Goal: Check status: Check status

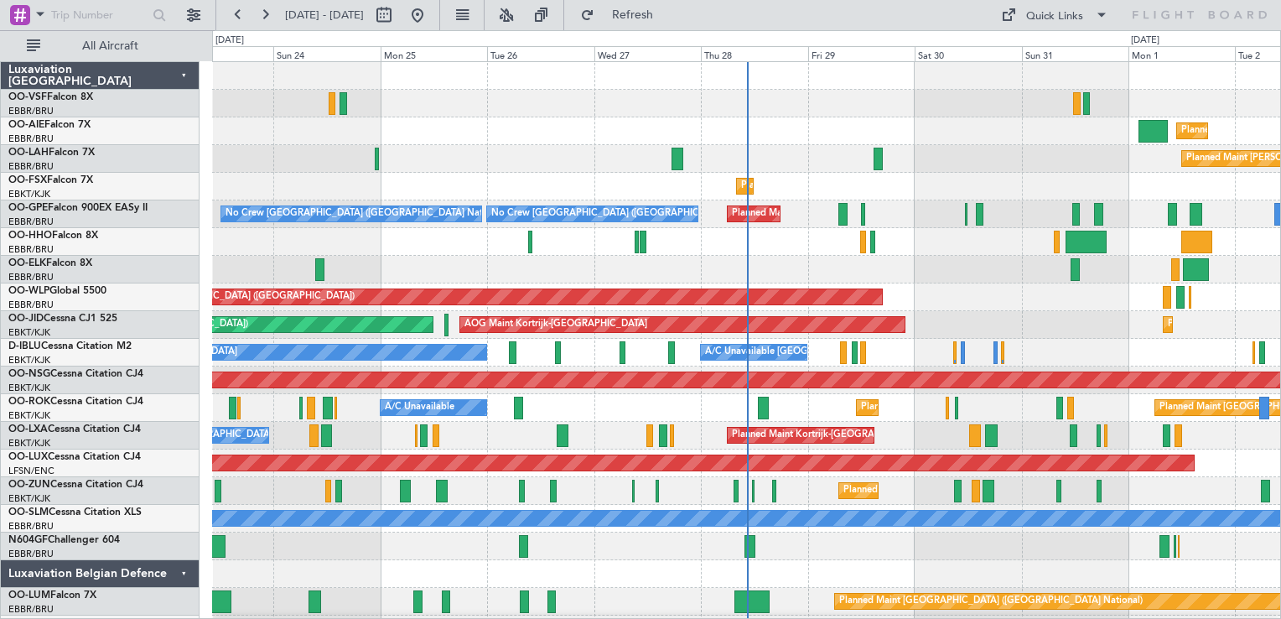
click at [265, 16] on button at bounding box center [264, 15] width 27 height 27
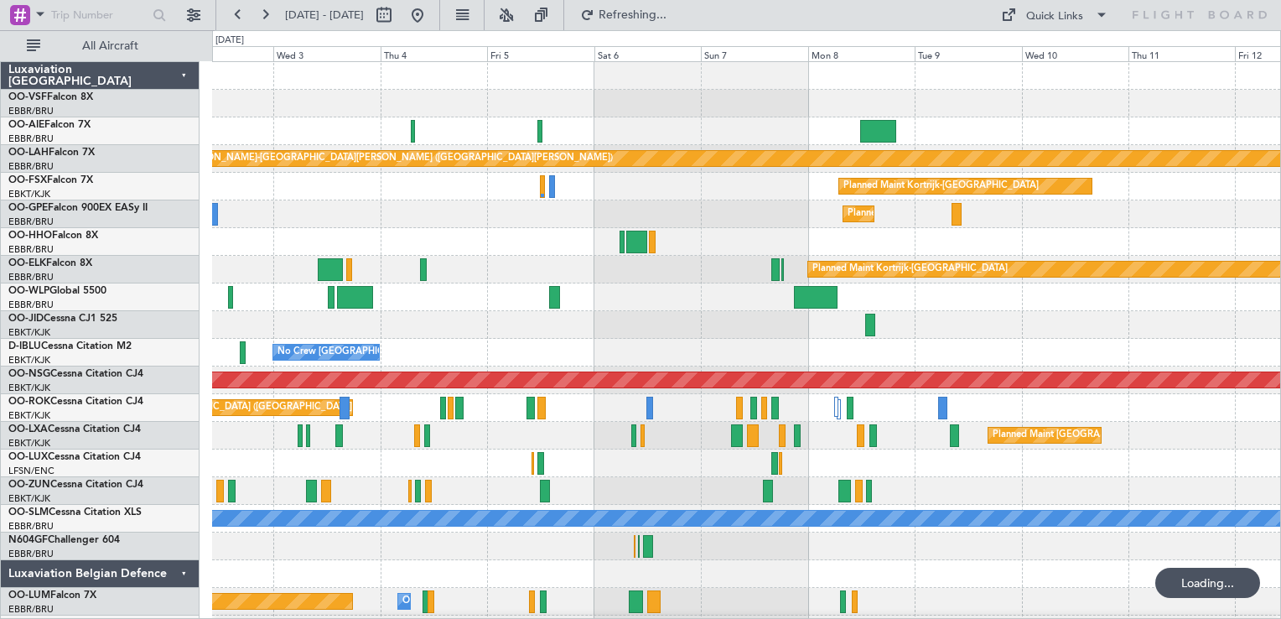
click at [265, 16] on button at bounding box center [264, 15] width 27 height 27
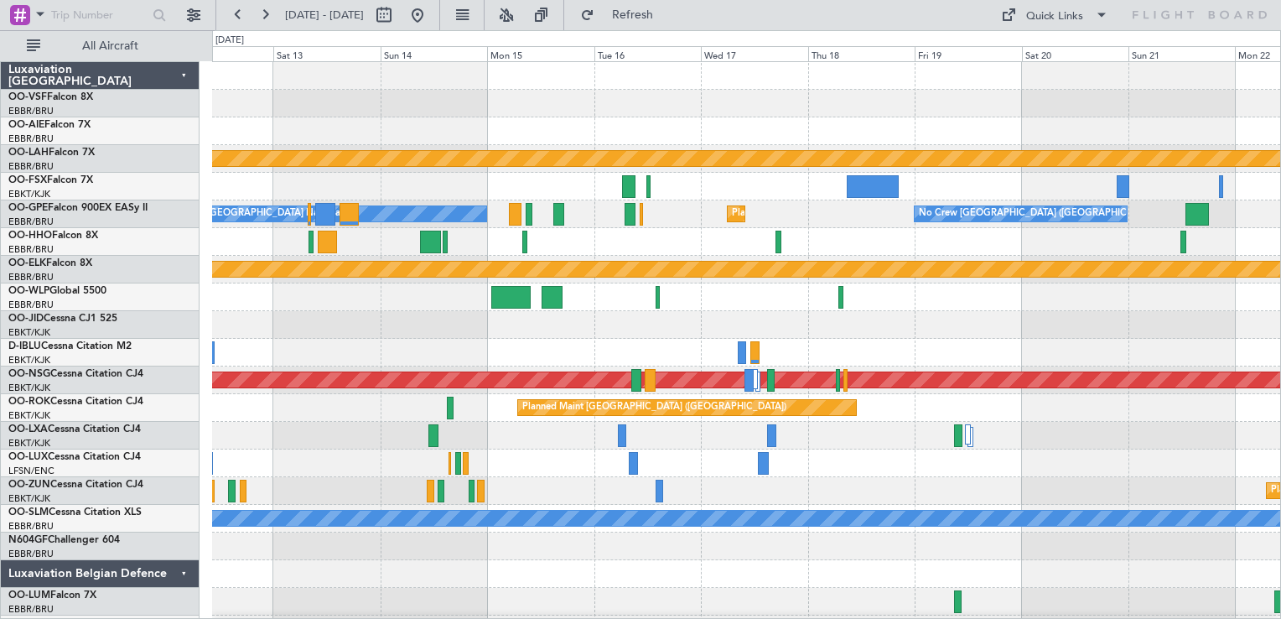
click at [265, 16] on button at bounding box center [264, 15] width 27 height 27
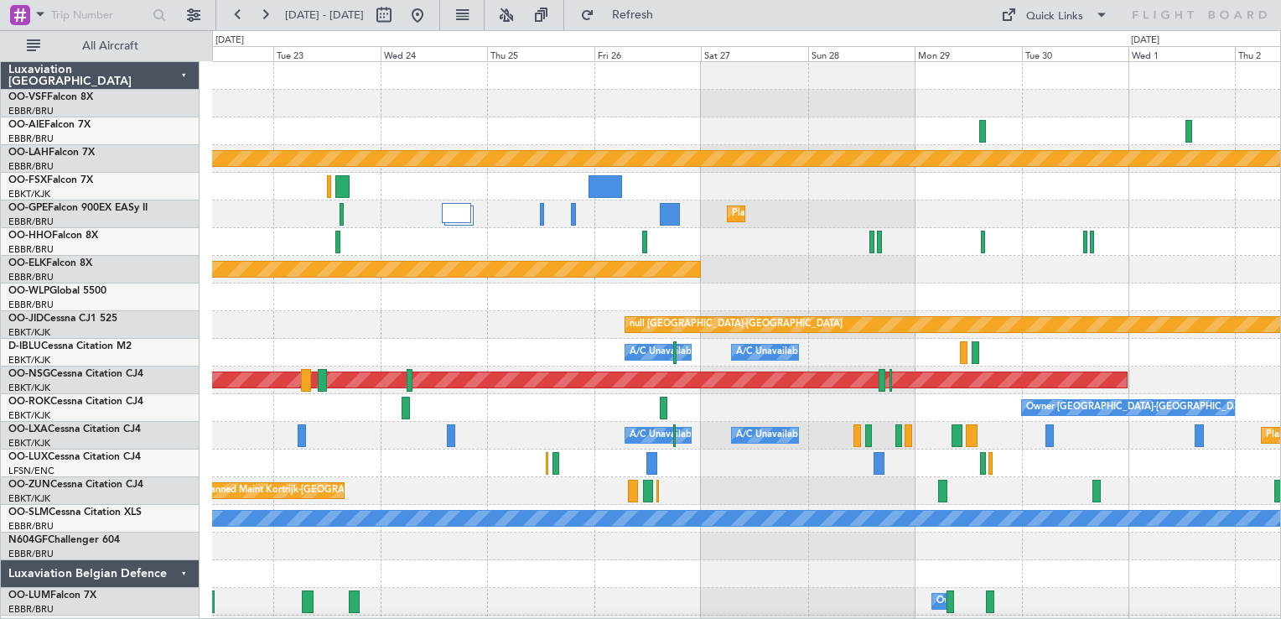
click at [265, 16] on button at bounding box center [264, 15] width 27 height 27
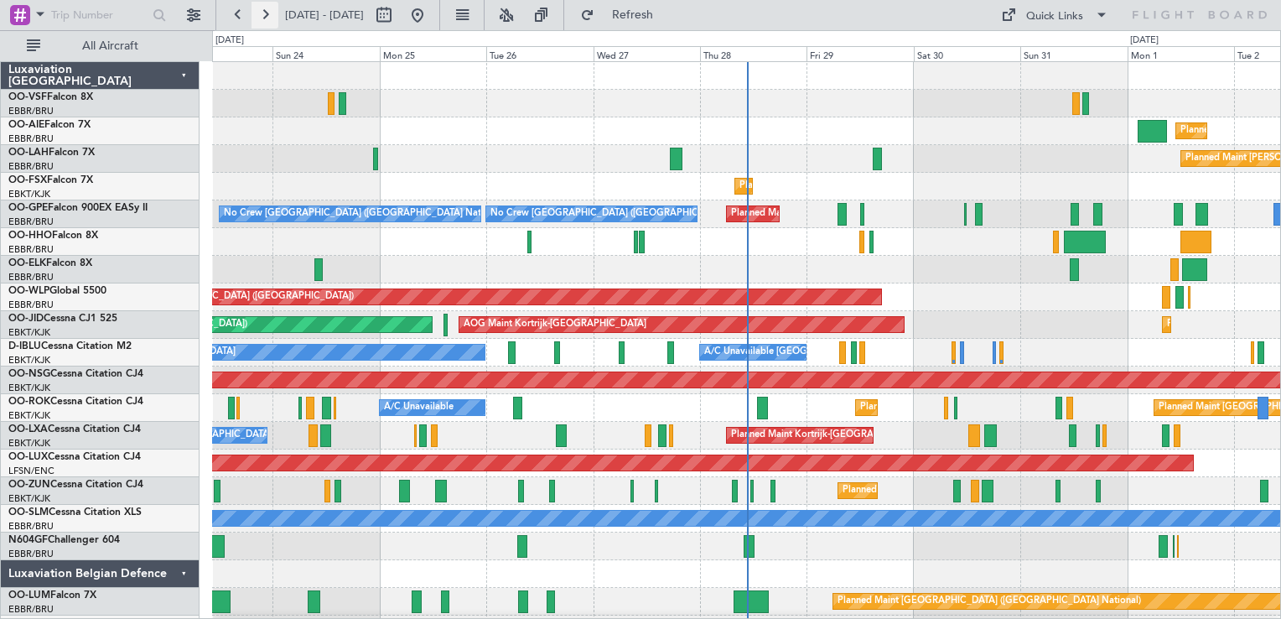
click at [268, 14] on button at bounding box center [264, 15] width 27 height 27
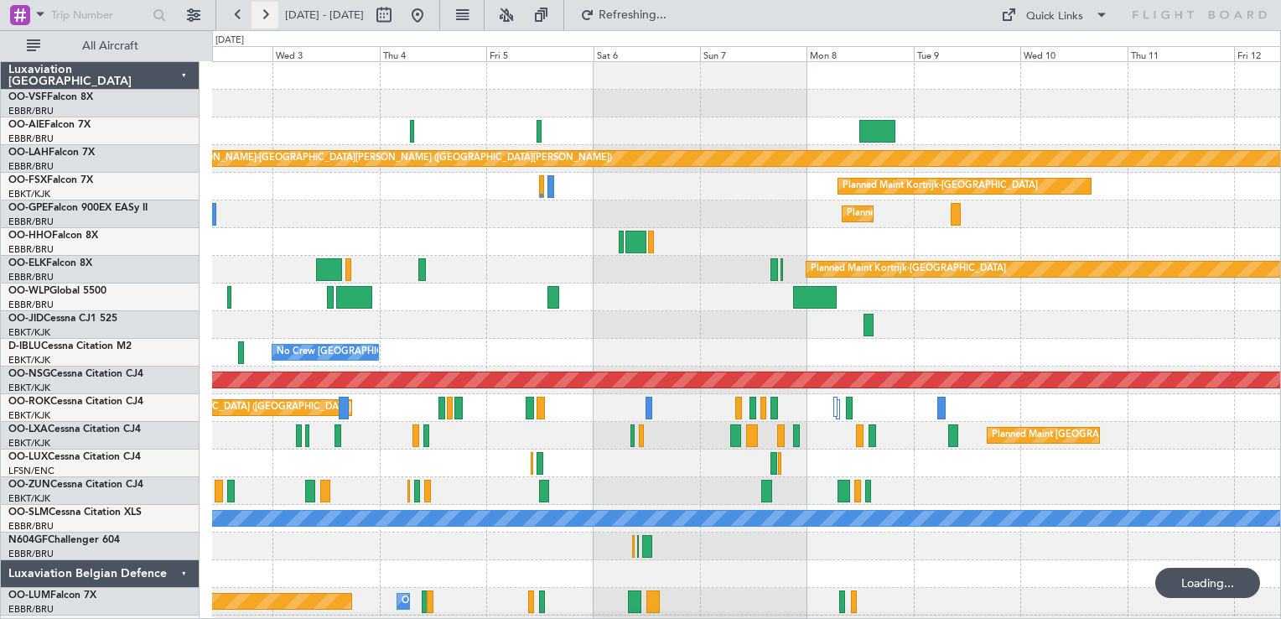
click at [268, 14] on button at bounding box center [264, 15] width 27 height 27
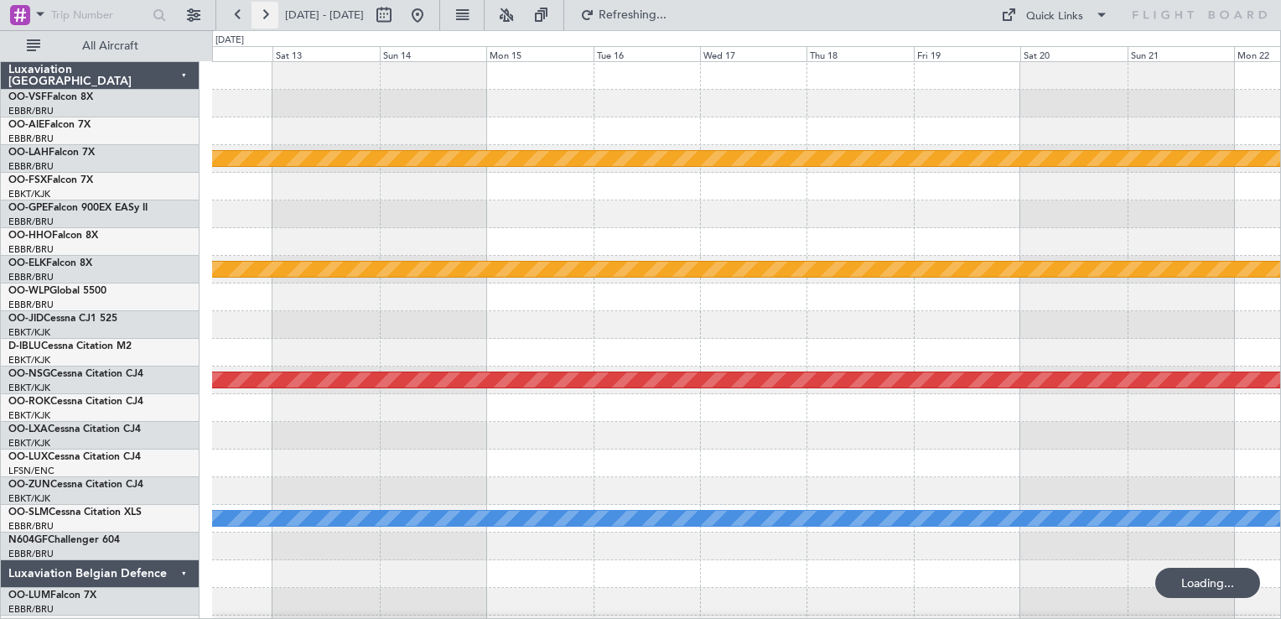
click at [268, 14] on button at bounding box center [264, 15] width 27 height 27
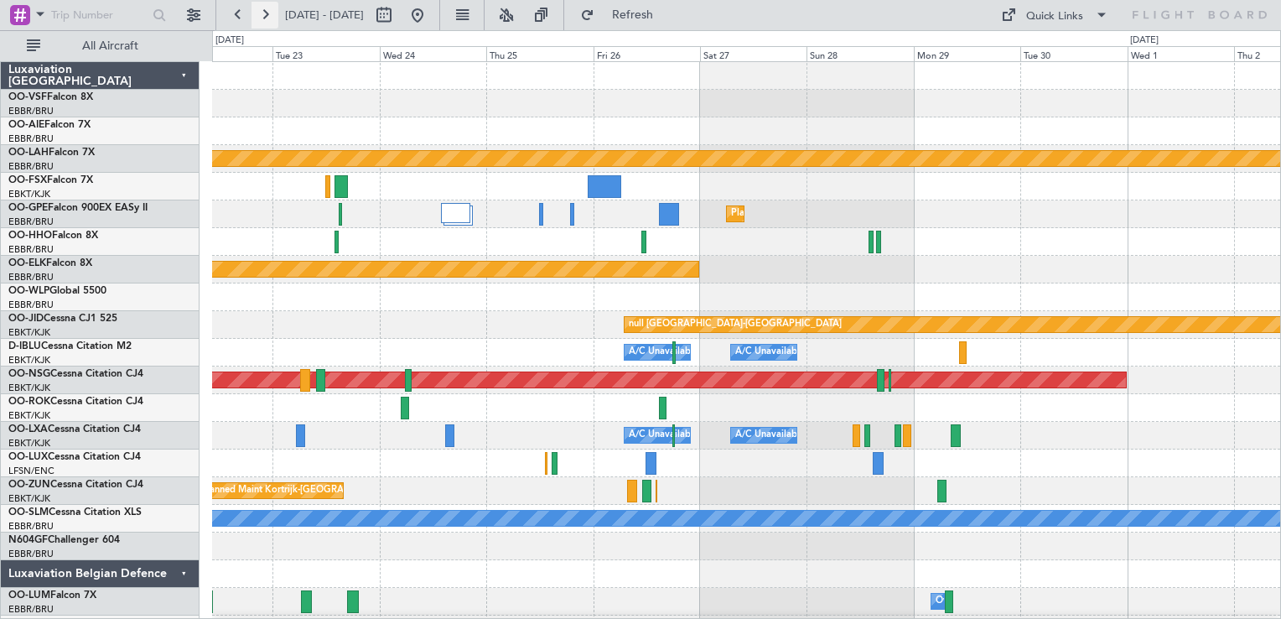
click at [268, 14] on button at bounding box center [264, 15] width 27 height 27
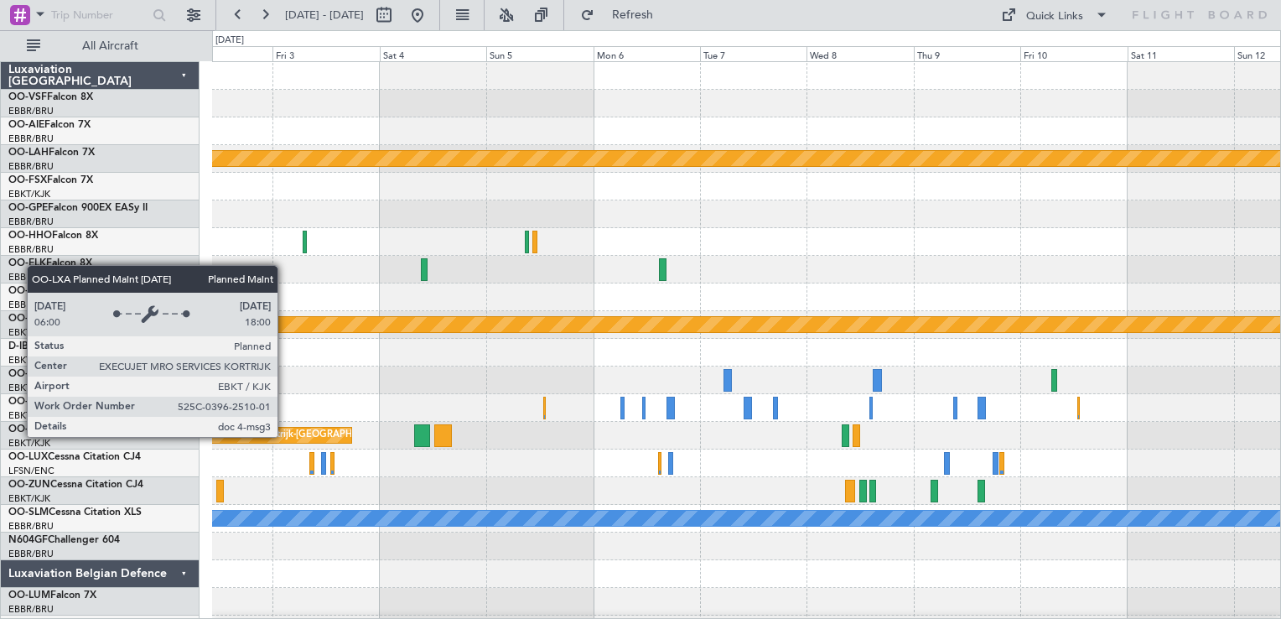
click at [285, 436] on div "Planned Maint Kortrijk-[GEOGRAPHIC_DATA]" at bounding box center [294, 434] width 195 height 25
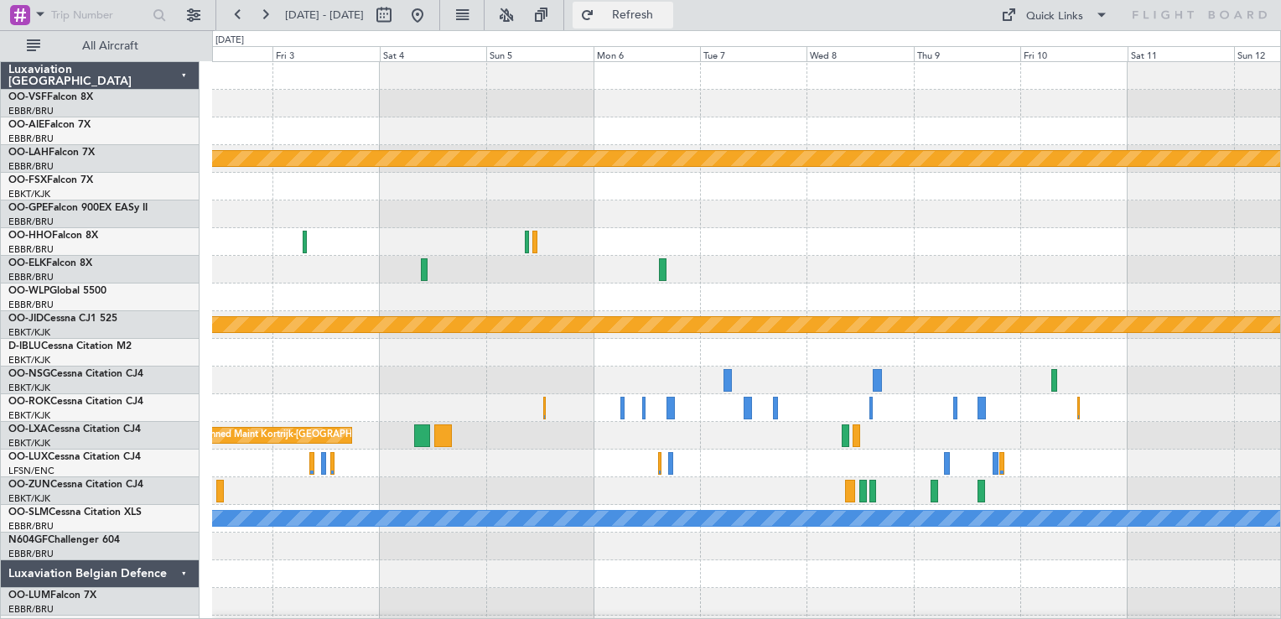
click at [664, 21] on span "Refresh" at bounding box center [633, 15] width 70 height 12
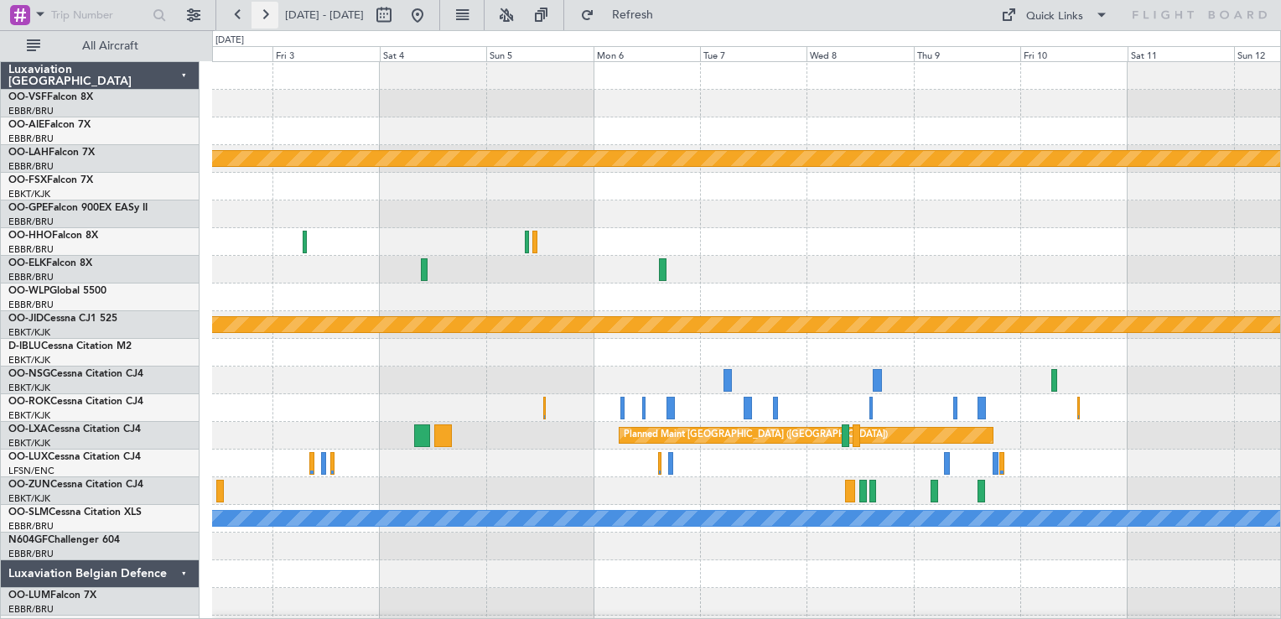
click at [262, 13] on button at bounding box center [264, 15] width 27 height 27
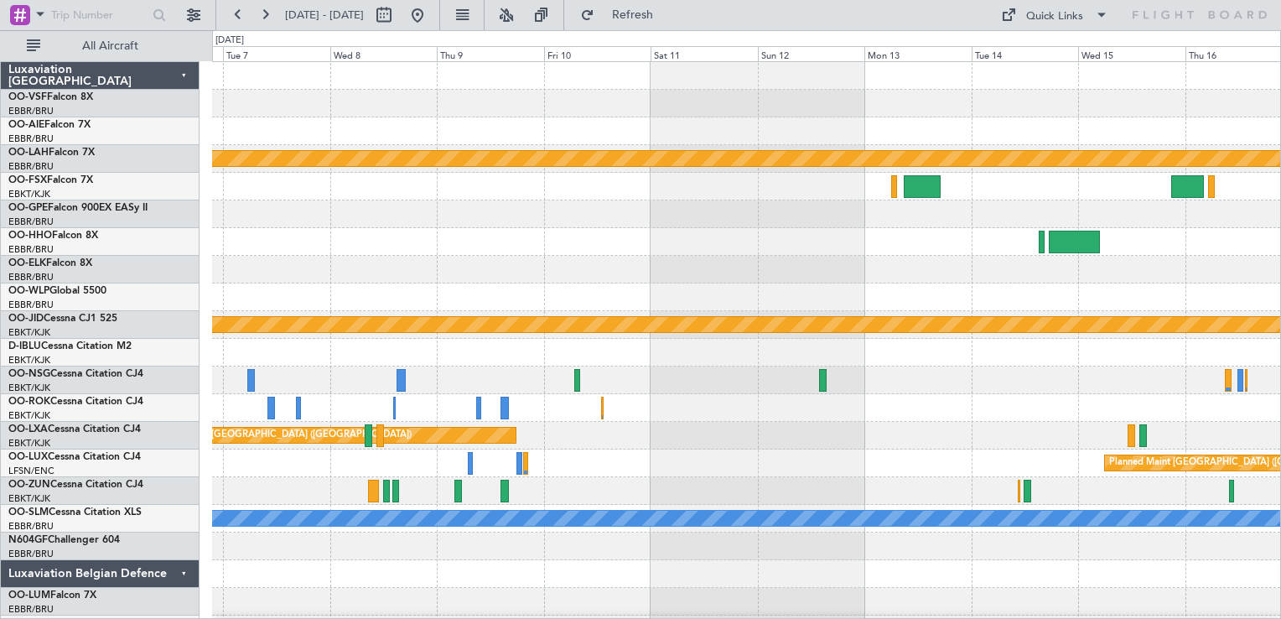
click at [960, 405] on div "Planned Maint Brussels (Brussels National) Planned Maint Alton-st Louis (St Lou…" at bounding box center [746, 352] width 1068 height 581
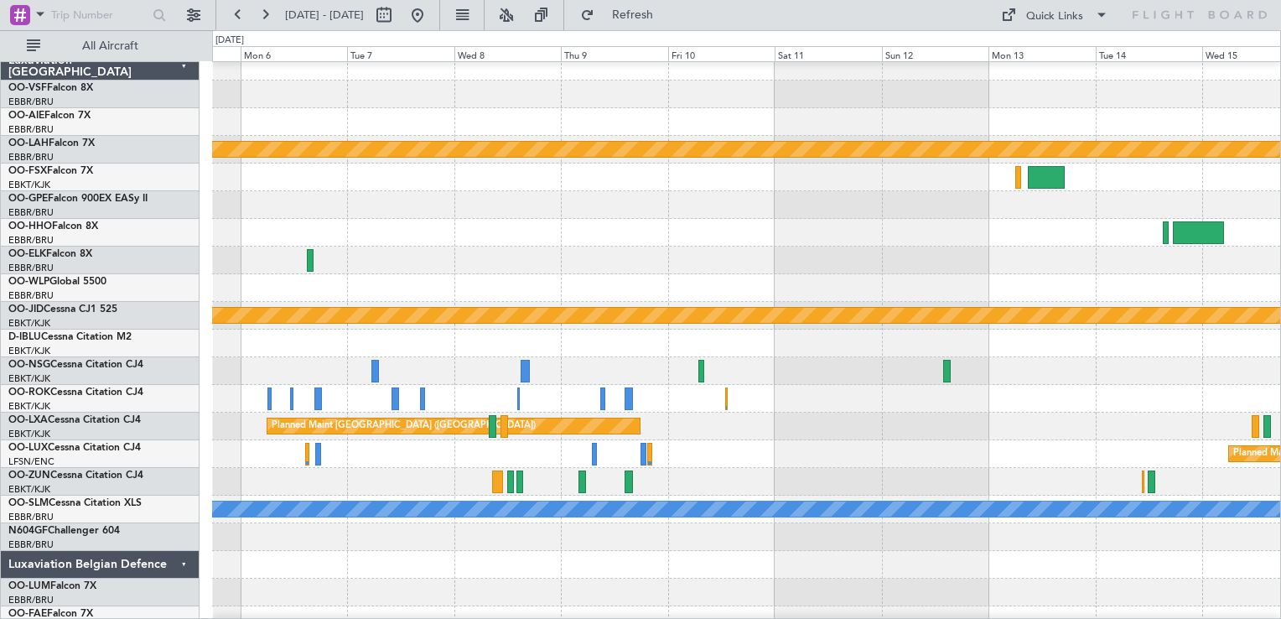
scroll to position [10, 0]
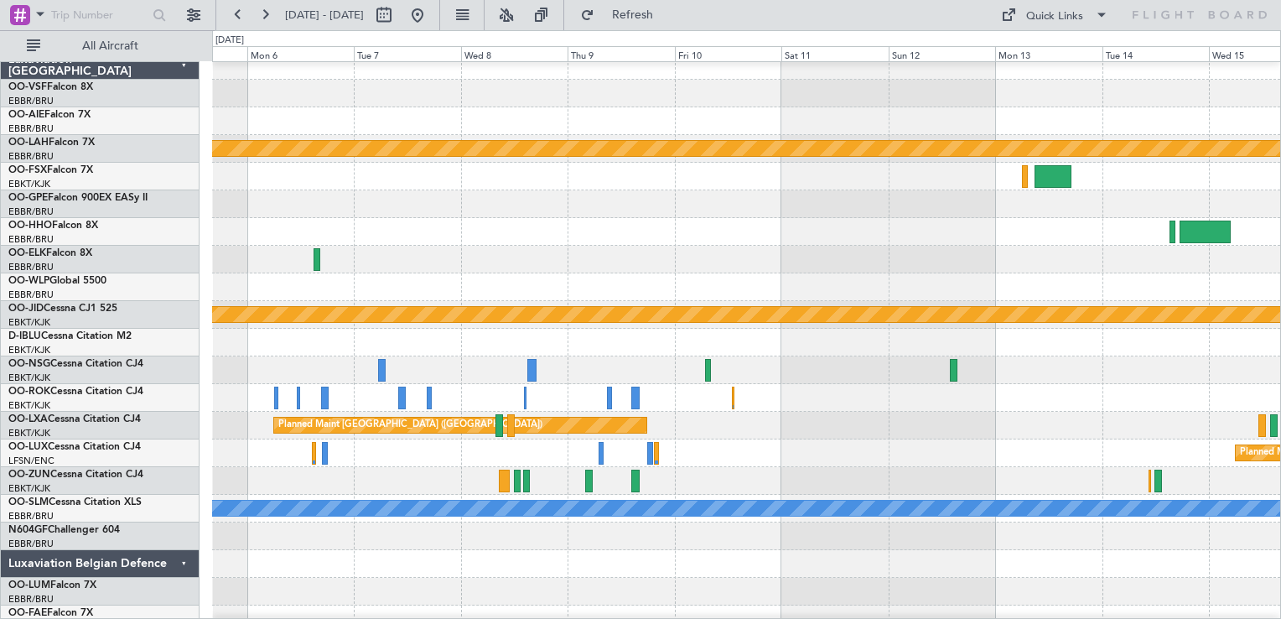
click at [686, 431] on div "Planned Maint [GEOGRAPHIC_DATA] ([GEOGRAPHIC_DATA])" at bounding box center [746, 426] width 1068 height 28
